Goal: Information Seeking & Learning: Understand process/instructions

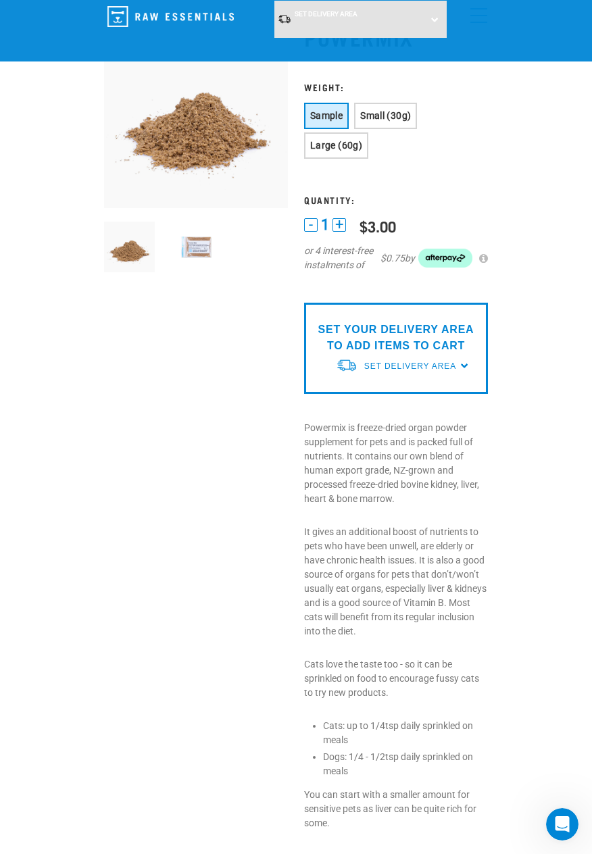
scroll to position [75, 0]
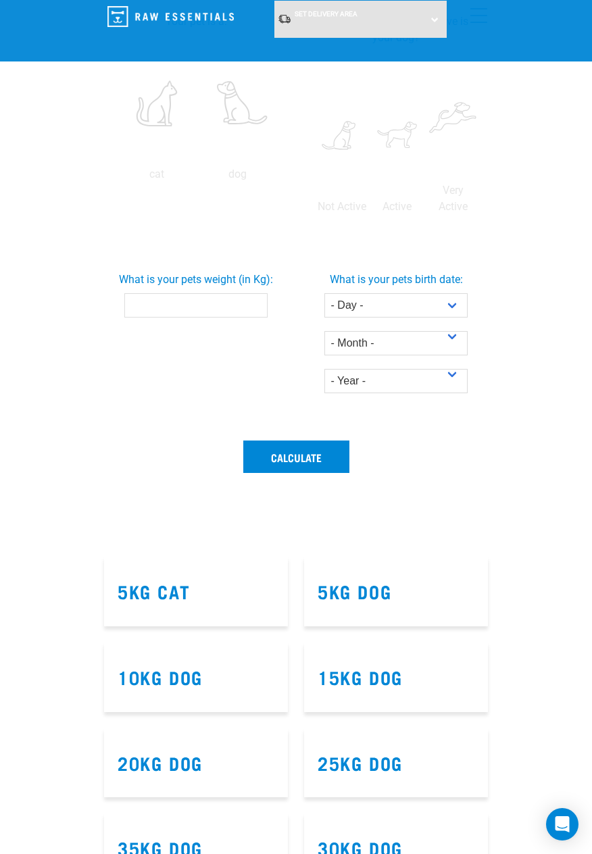
scroll to position [428, 0]
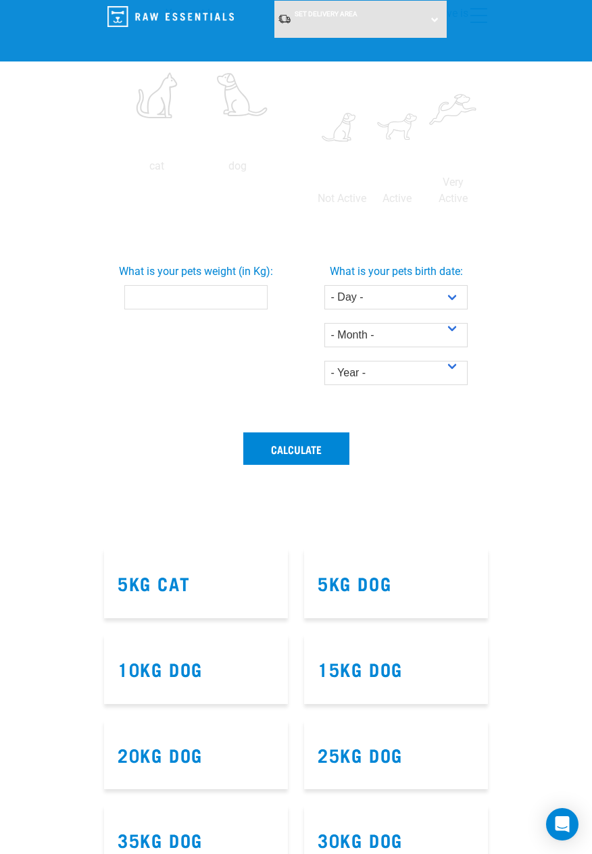
click at [147, 295] on input "What is your pets weight (in Kg):" at bounding box center [196, 297] width 144 height 24
type input "12"
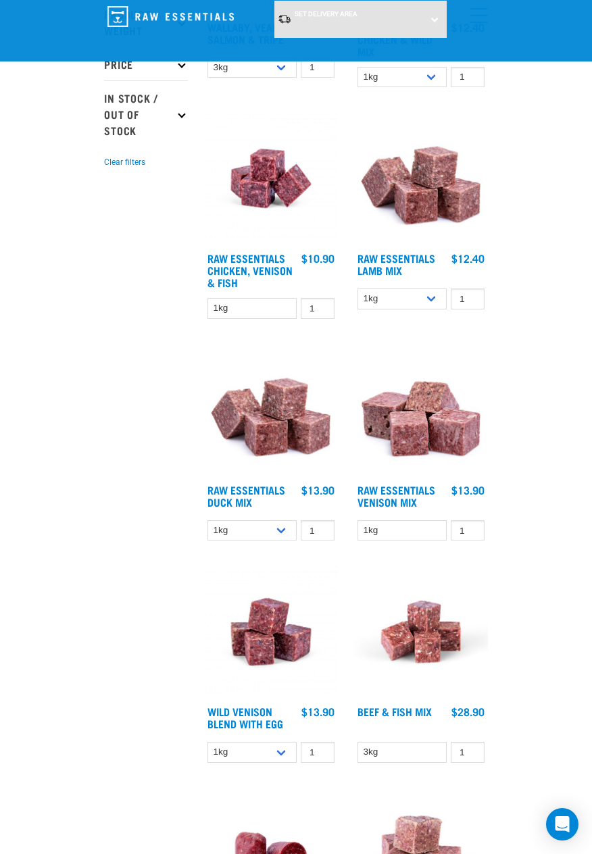
scroll to position [345, 0]
